Goal: Task Accomplishment & Management: Complete application form

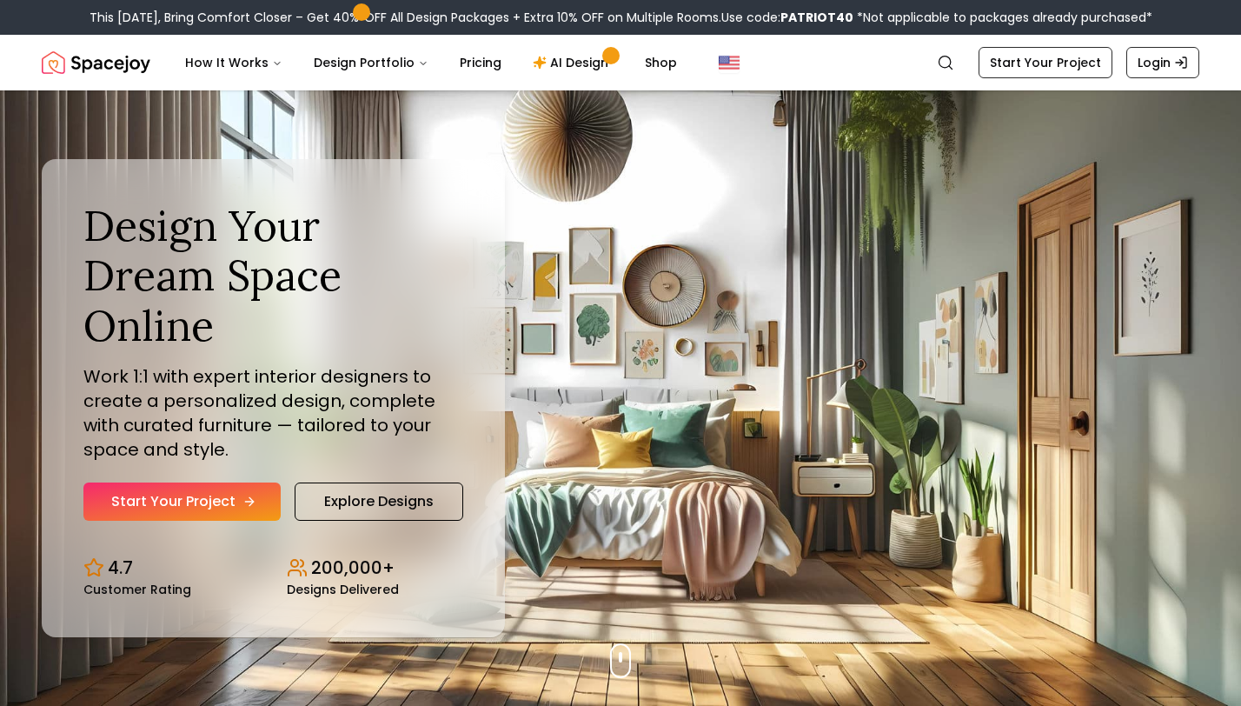
click at [130, 487] on link "Start Your Project" at bounding box center [181, 501] width 197 height 38
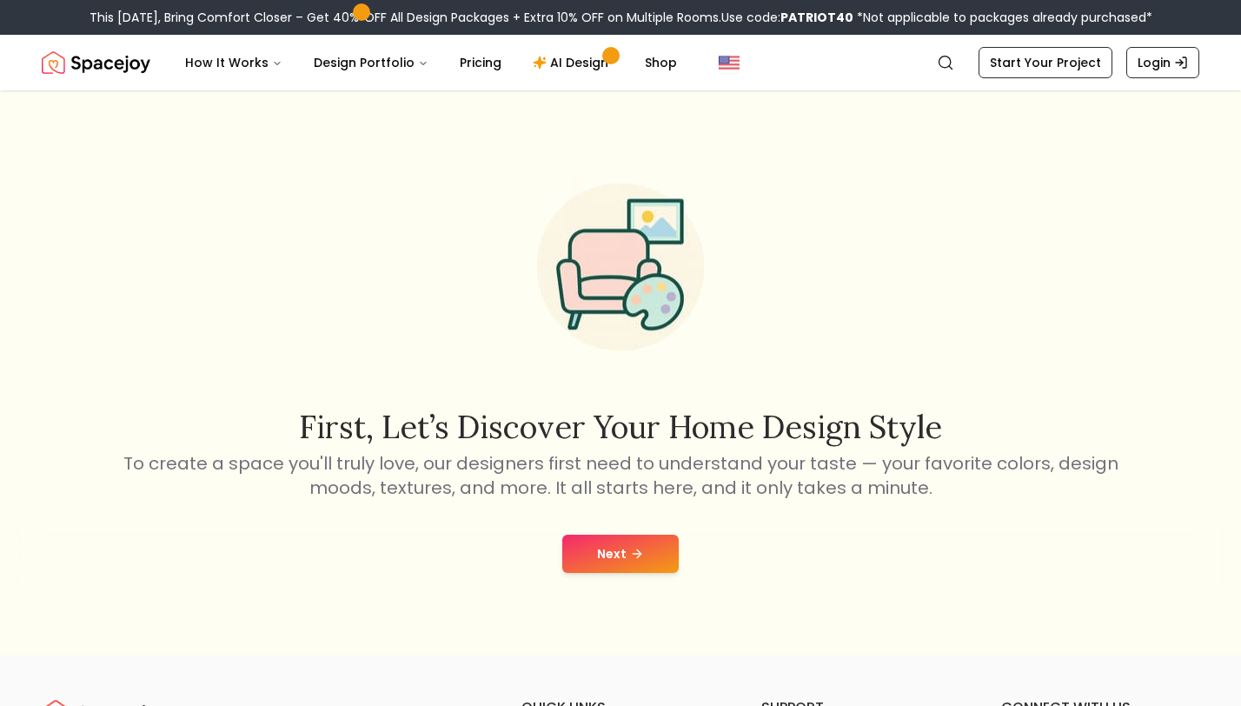
click at [609, 542] on button "Next" at bounding box center [620, 554] width 116 height 38
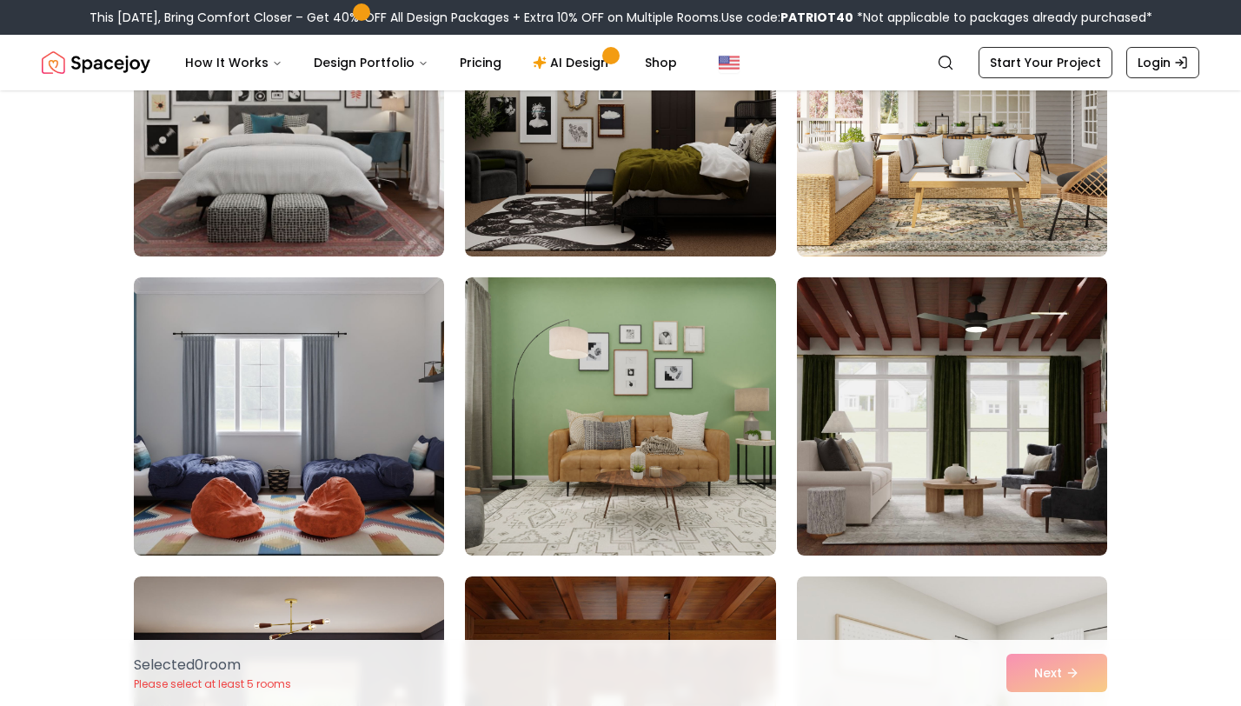
scroll to position [1156, 0]
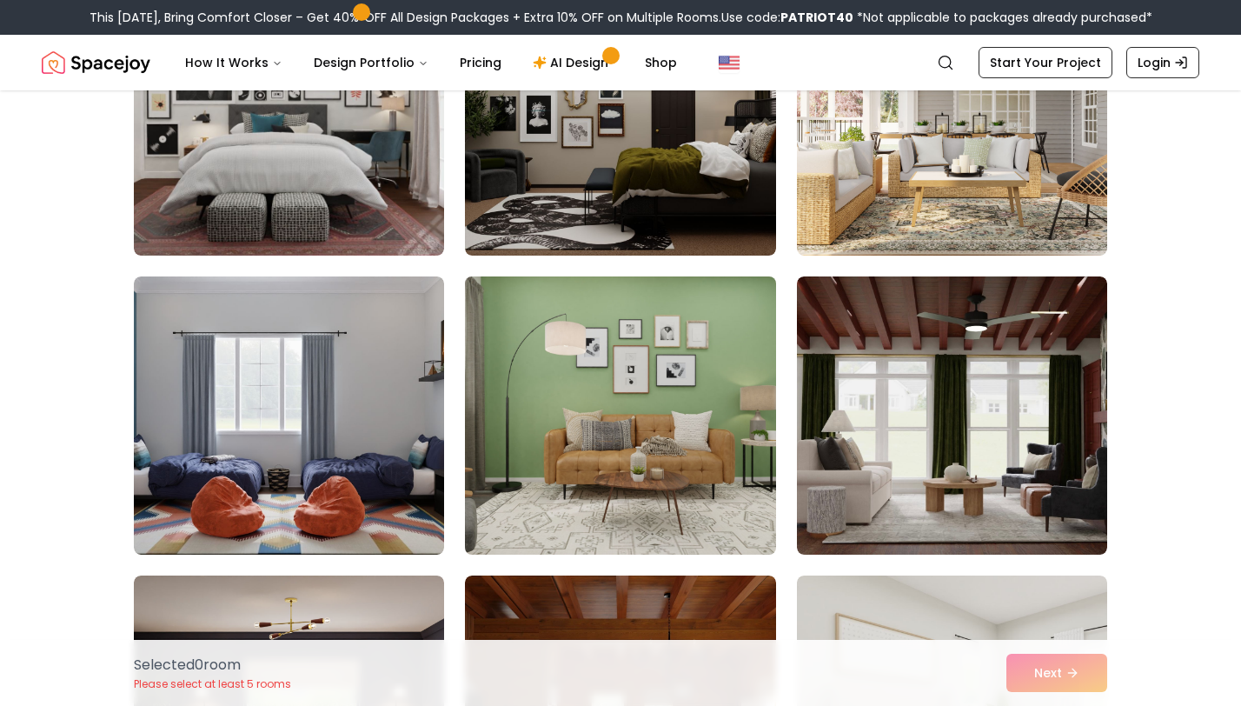
click at [618, 467] on img at bounding box center [620, 415] width 326 height 292
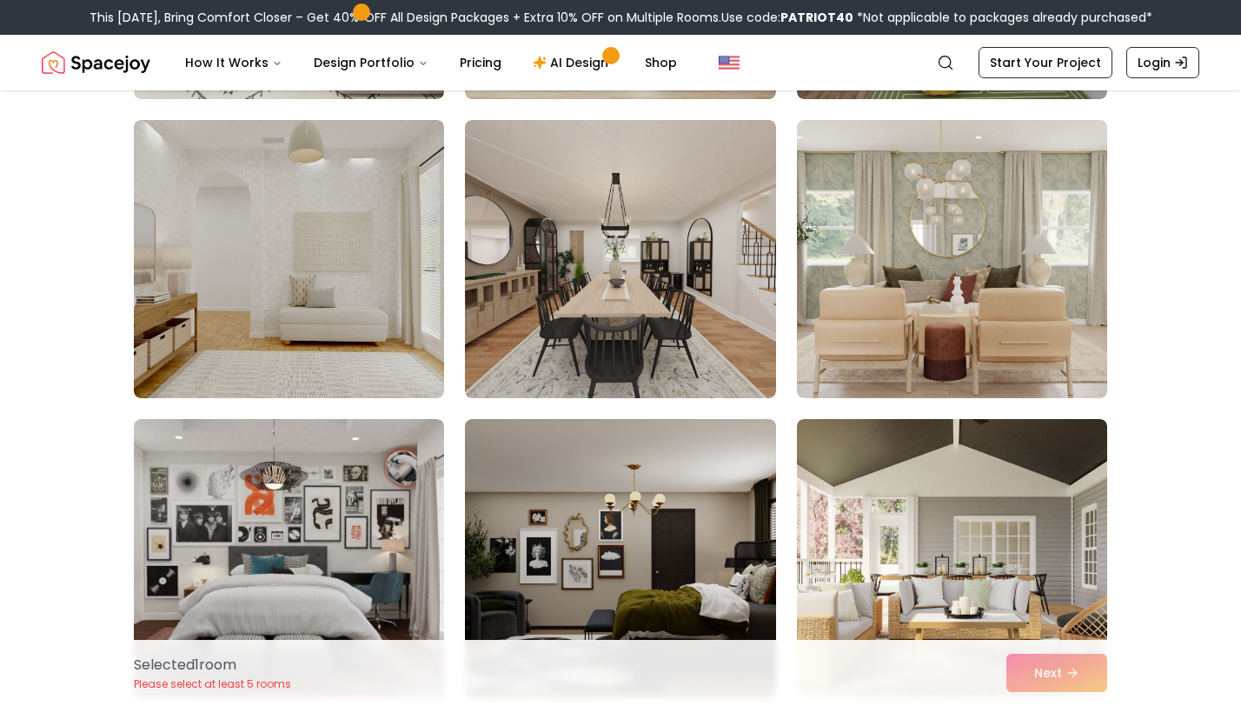
scroll to position [0, 0]
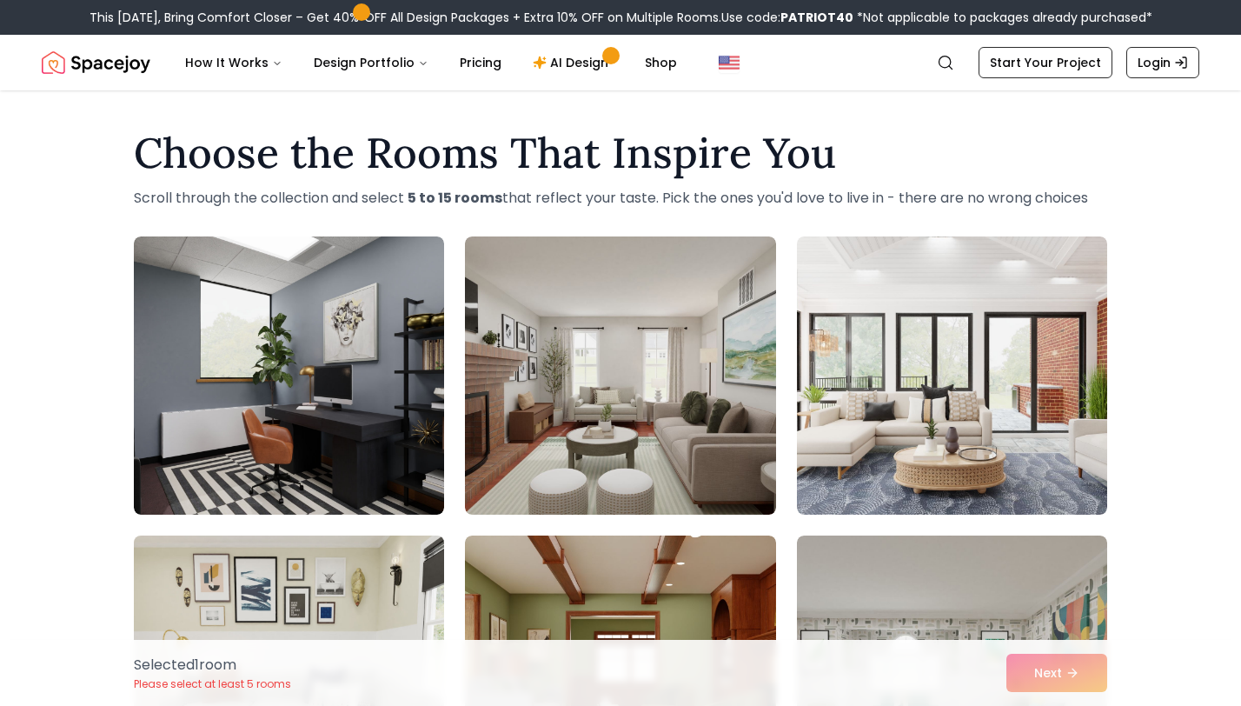
click at [354, 566] on img at bounding box center [289, 675] width 326 height 292
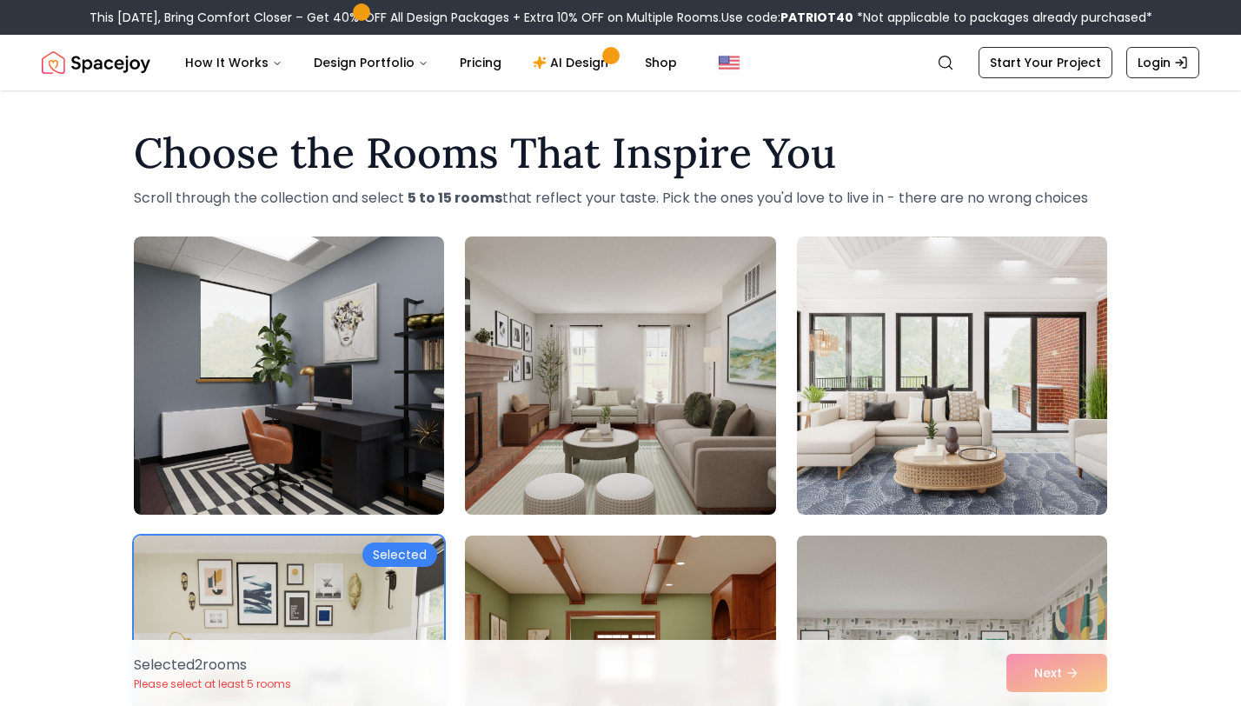
click at [655, 467] on img at bounding box center [620, 375] width 326 height 292
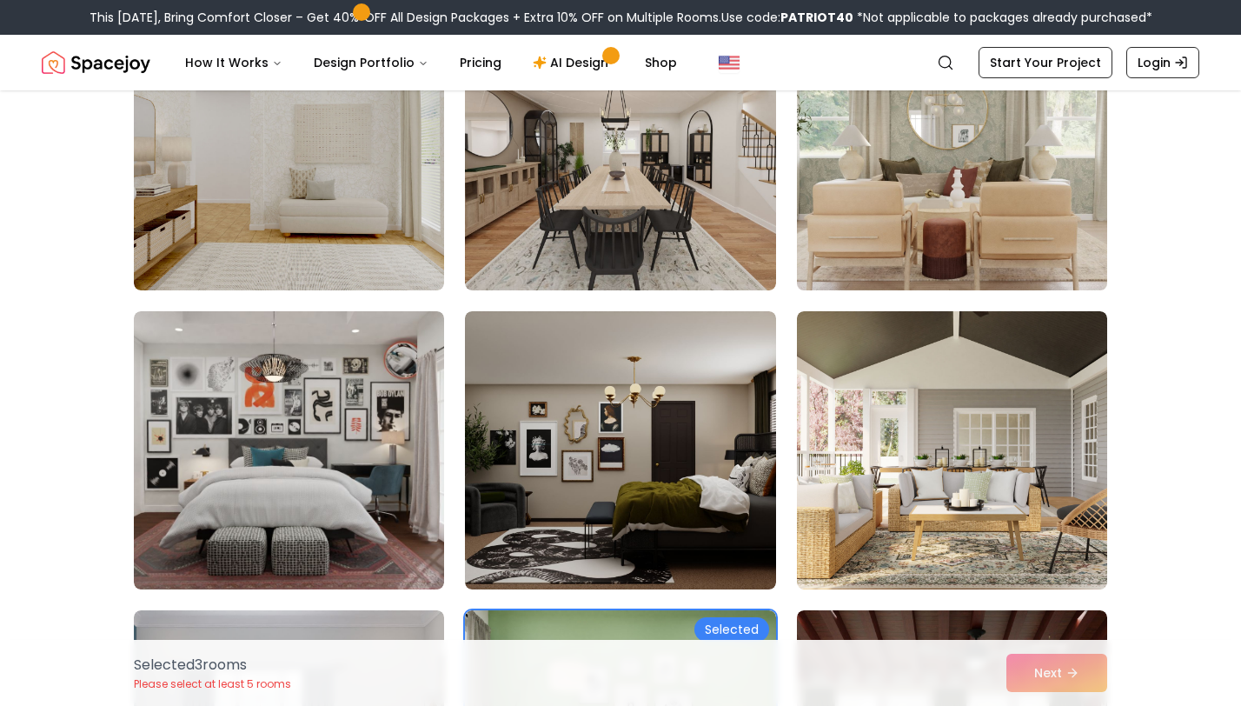
scroll to position [829, 0]
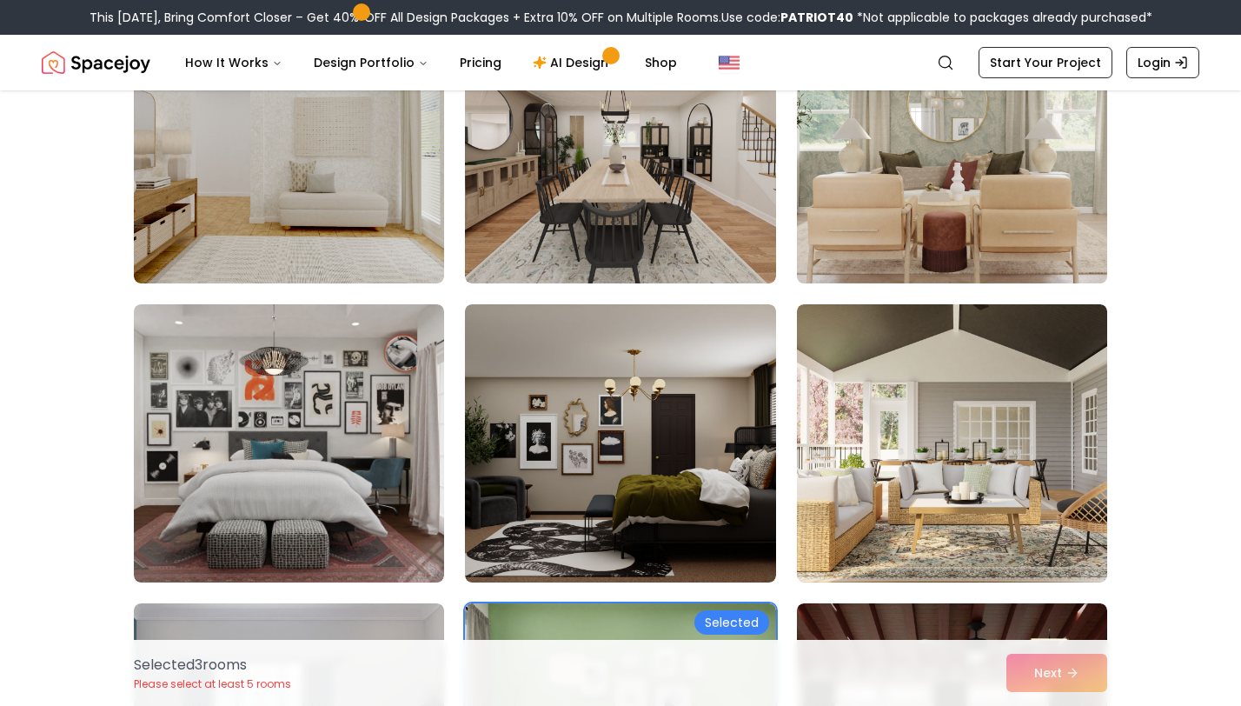
click at [887, 191] on img at bounding box center [952, 144] width 326 height 292
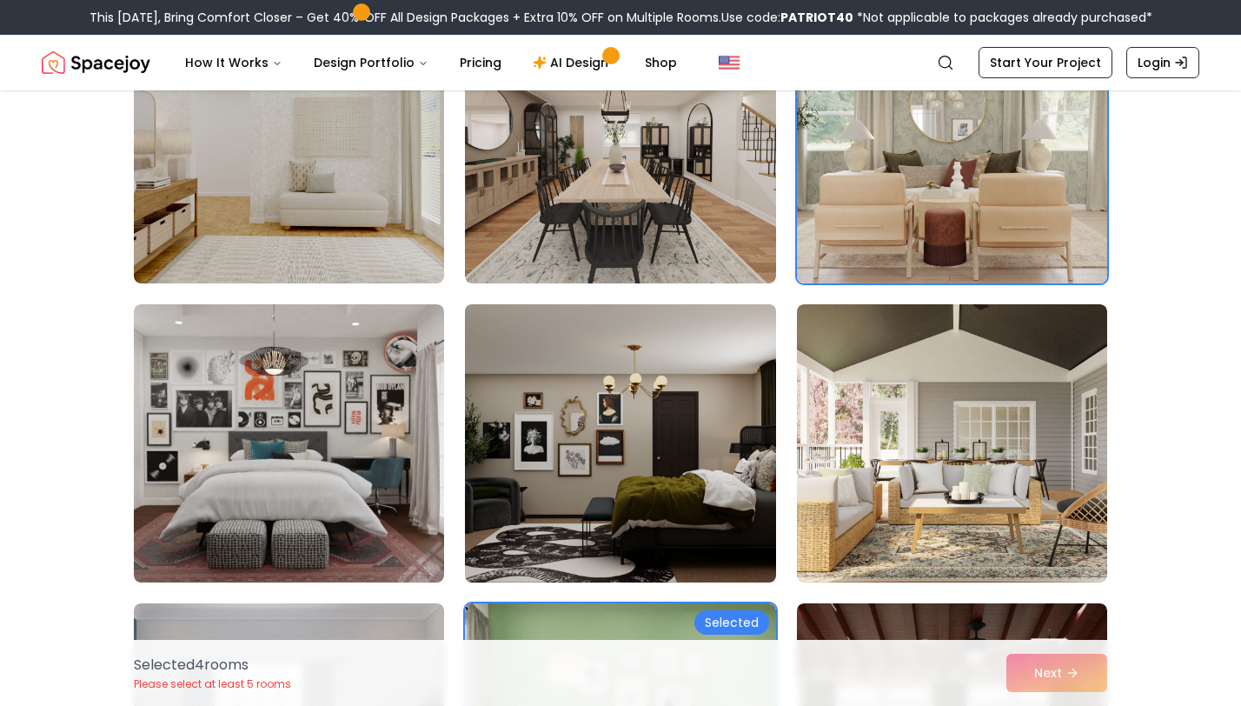
click at [599, 449] on img at bounding box center [620, 443] width 326 height 292
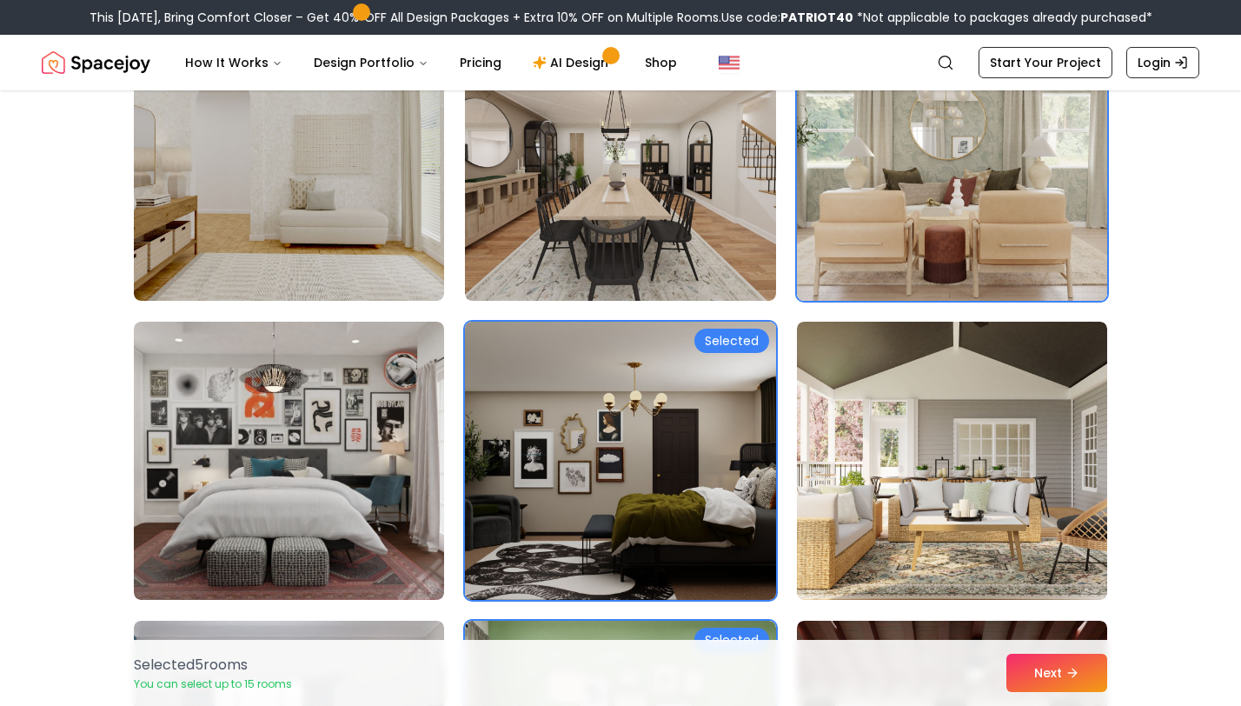
scroll to position [807, 0]
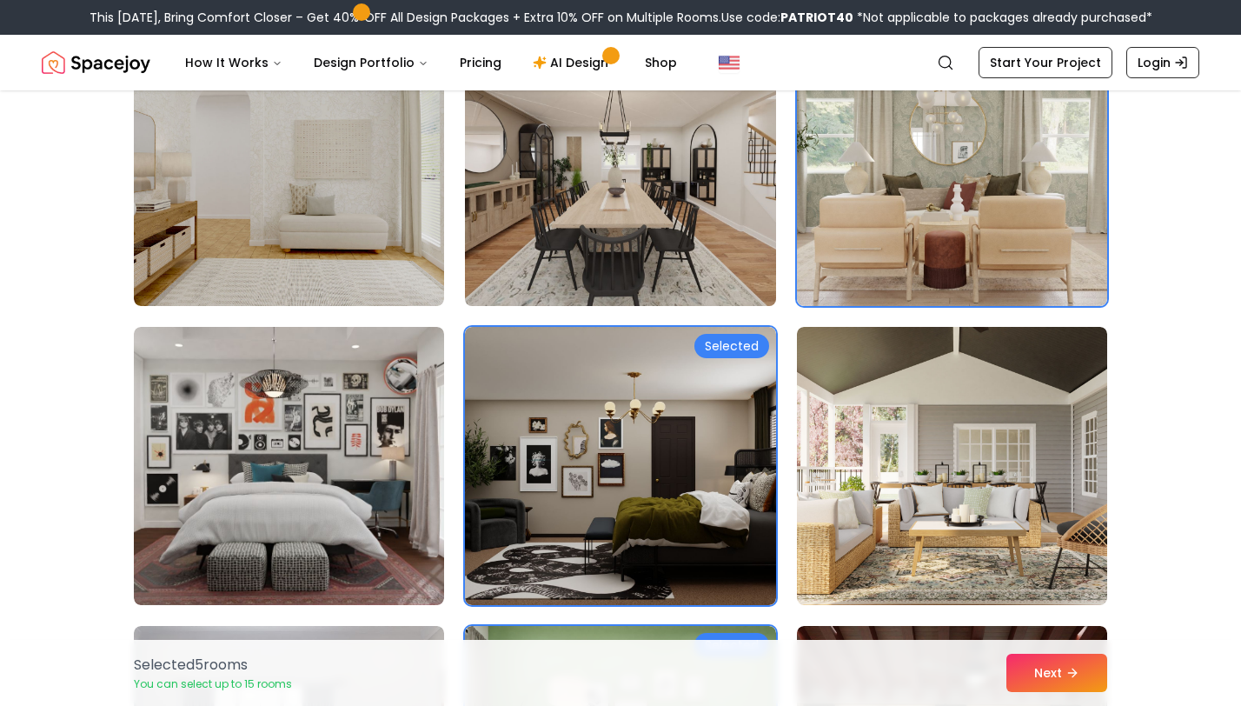
click at [653, 238] on img at bounding box center [620, 167] width 326 height 292
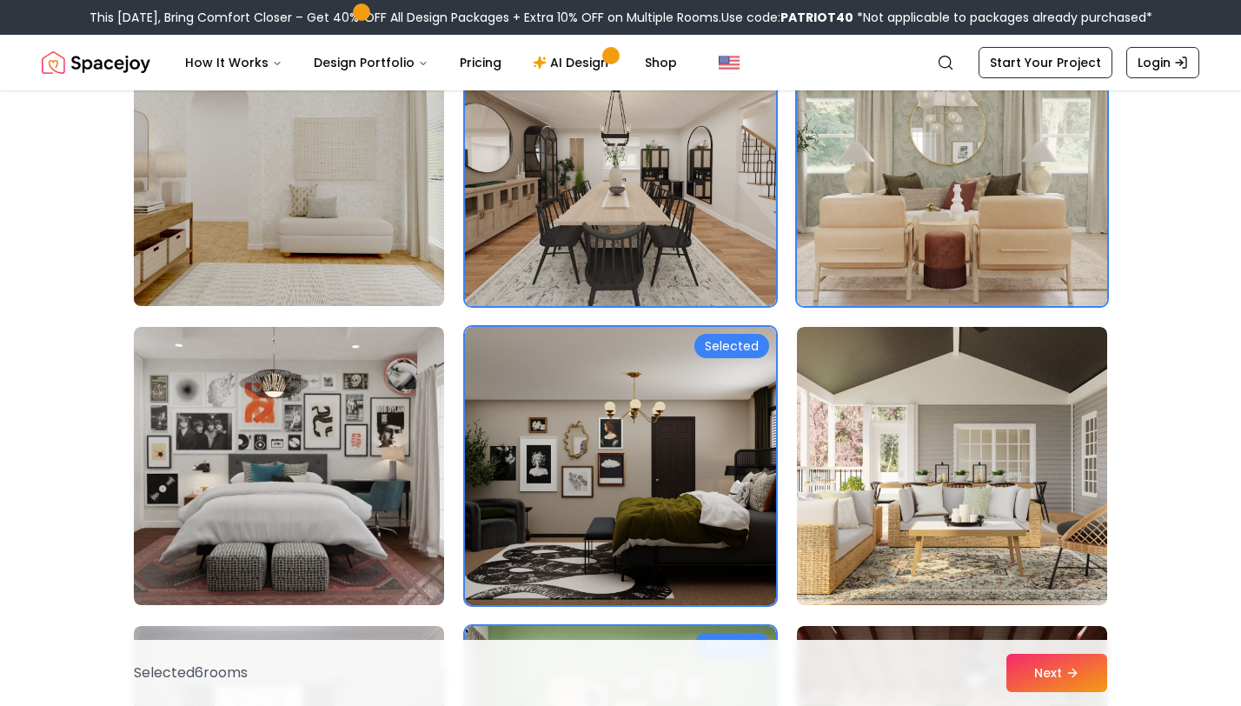
click at [365, 261] on img at bounding box center [289, 167] width 326 height 292
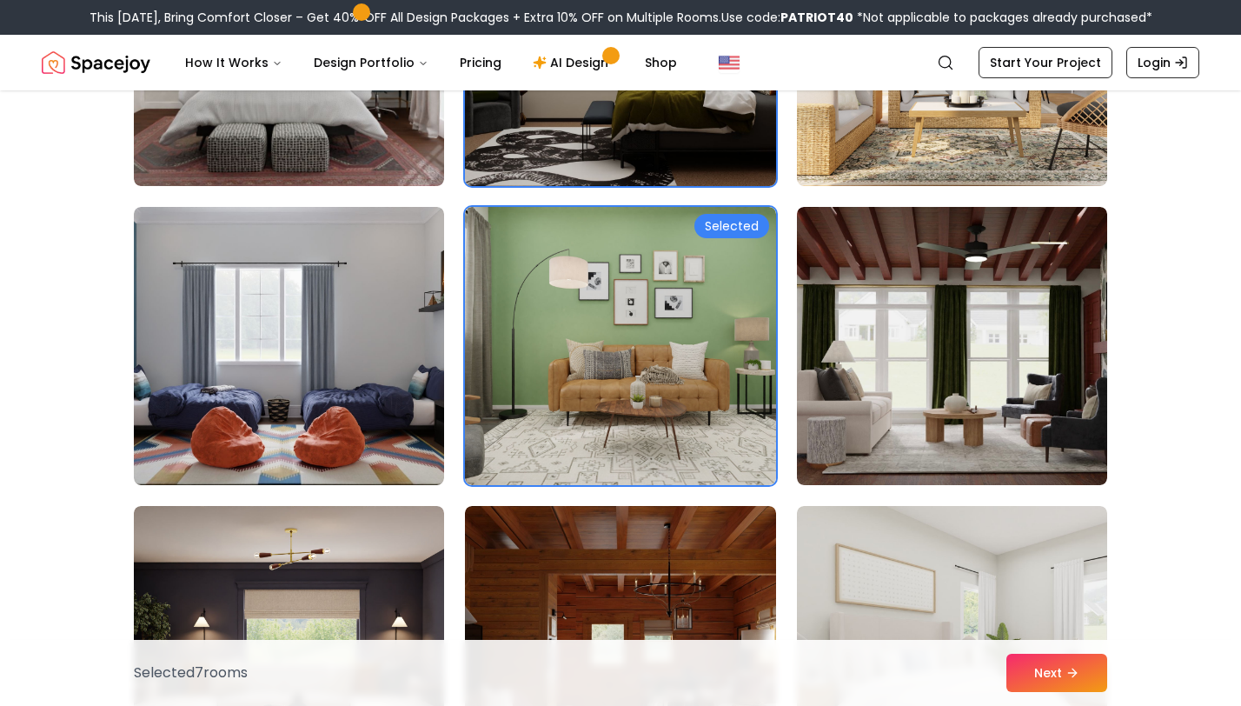
click at [664, 442] on img at bounding box center [620, 346] width 310 height 278
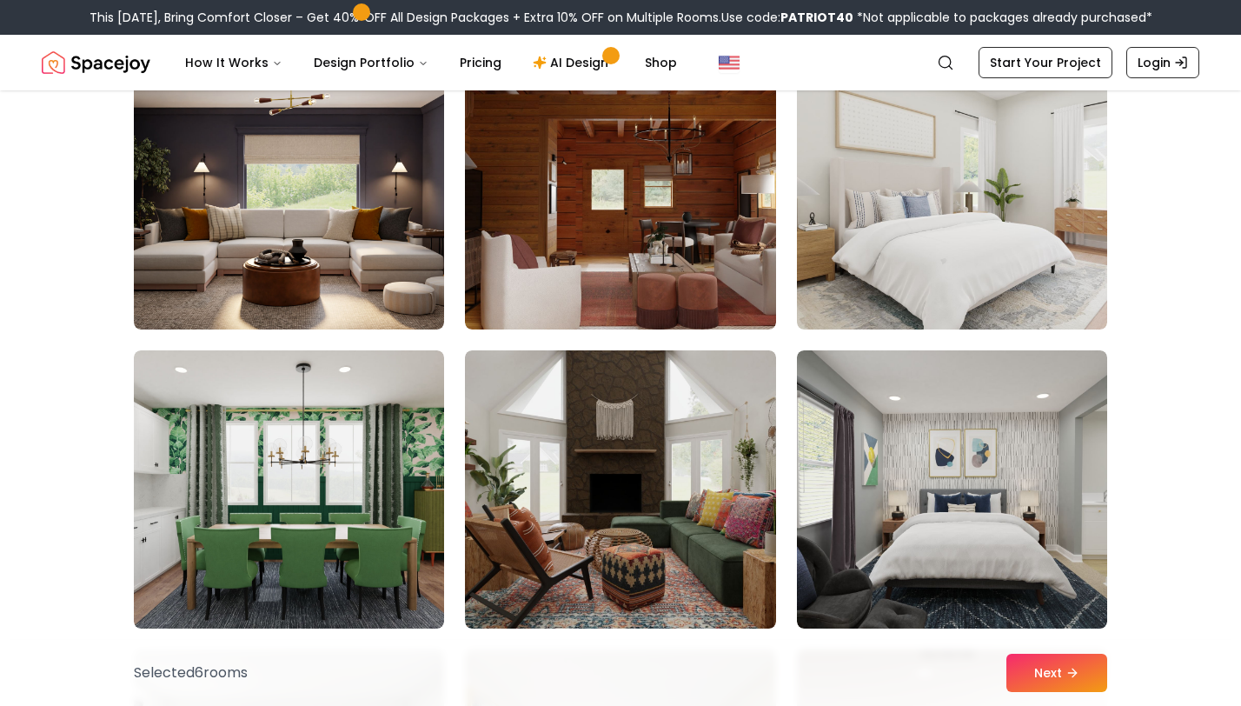
scroll to position [1681, 0]
click at [1049, 666] on button "Next" at bounding box center [1057, 673] width 101 height 38
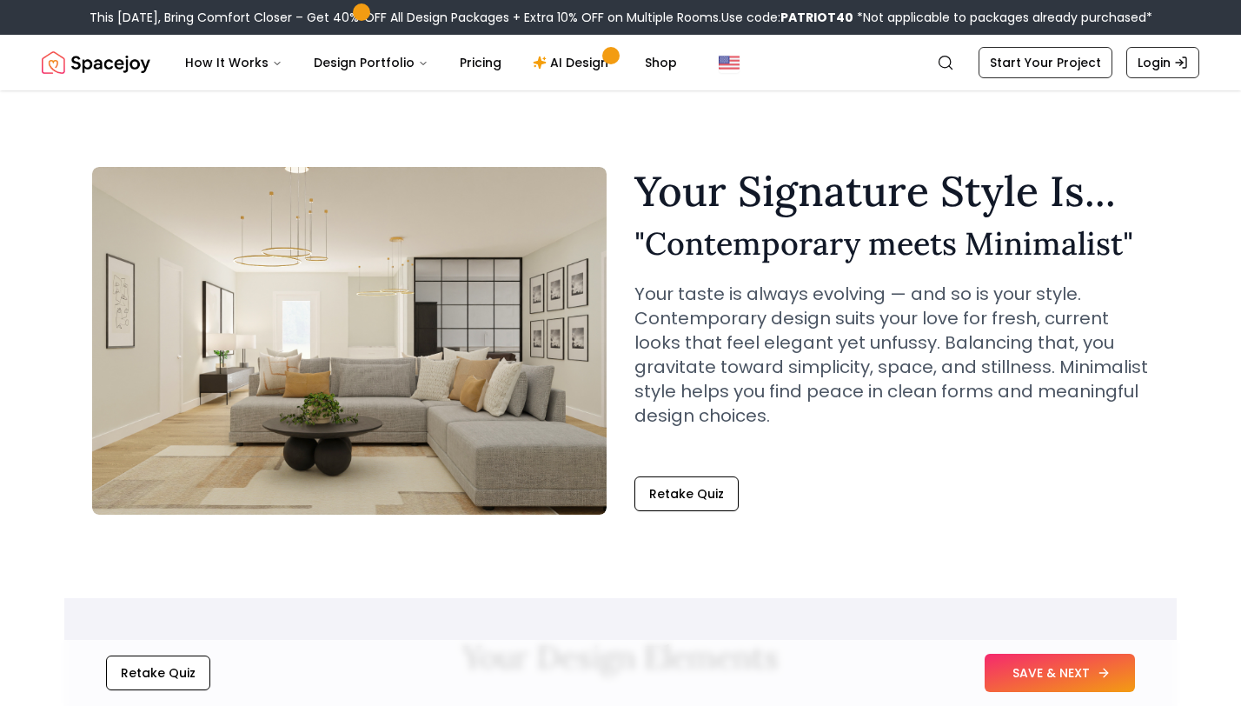
click at [1048, 665] on button "SAVE & NEXT" at bounding box center [1060, 673] width 150 height 38
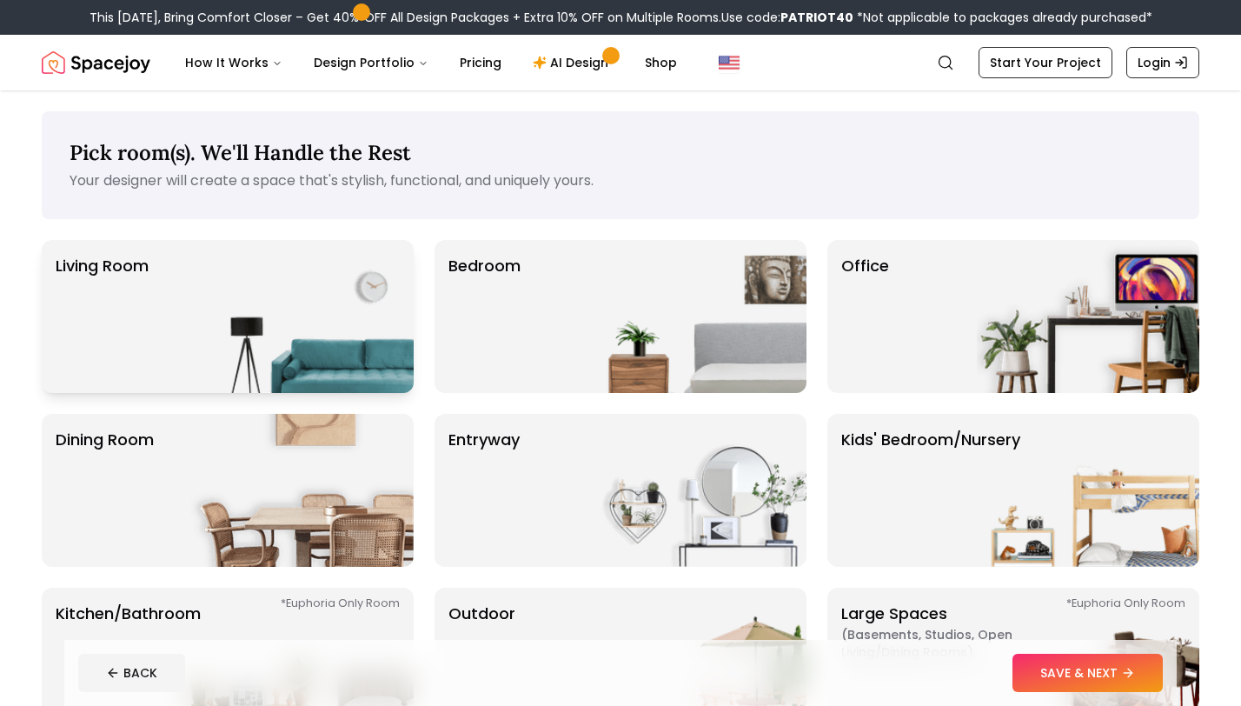
click at [359, 331] on img at bounding box center [302, 316] width 223 height 153
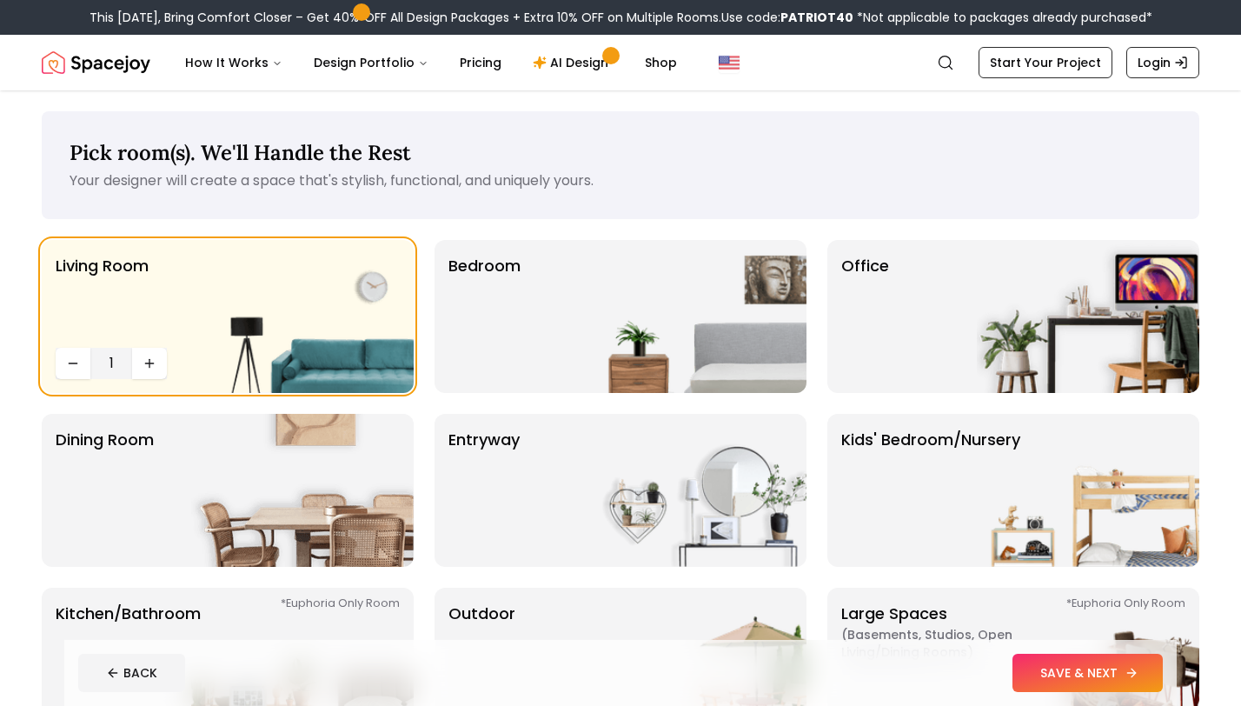
click at [1049, 679] on button "SAVE & NEXT" at bounding box center [1088, 673] width 150 height 38
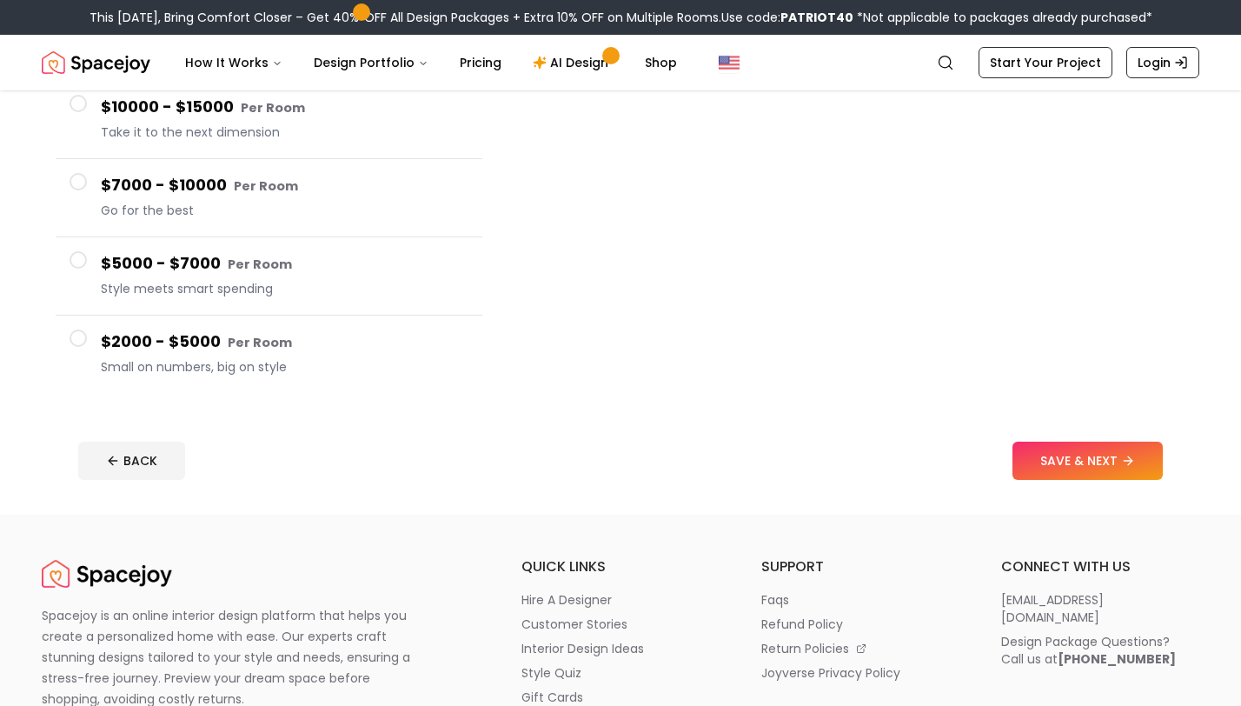
scroll to position [280, 0]
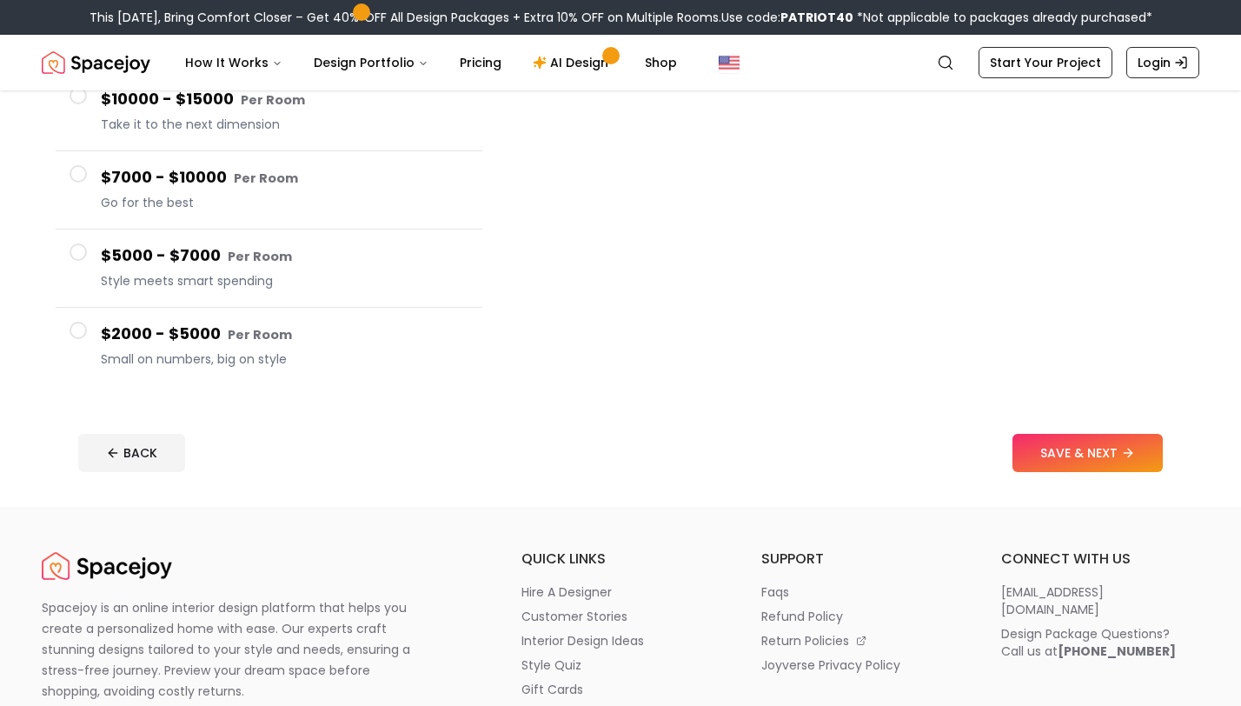
click at [311, 375] on button "$2000 - $5000 Per Room Small on numbers, big on style" at bounding box center [269, 346] width 427 height 77
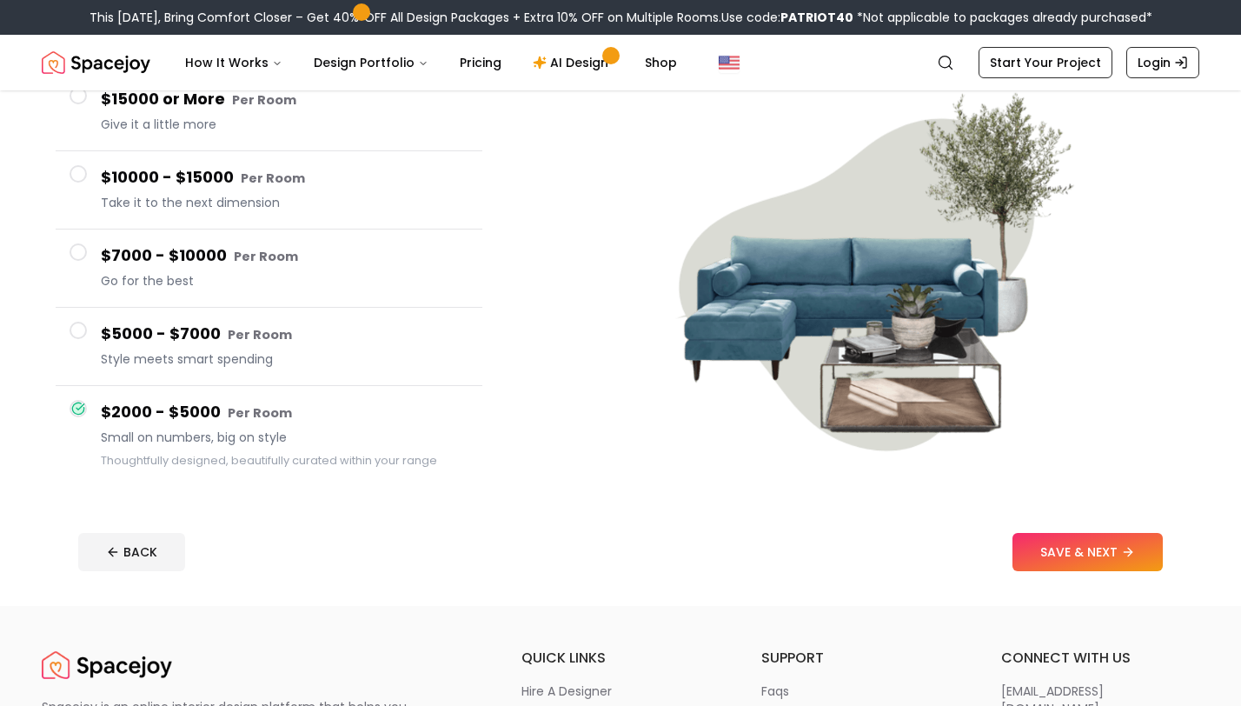
scroll to position [0, 0]
